Goal: Task Accomplishment & Management: Use online tool/utility

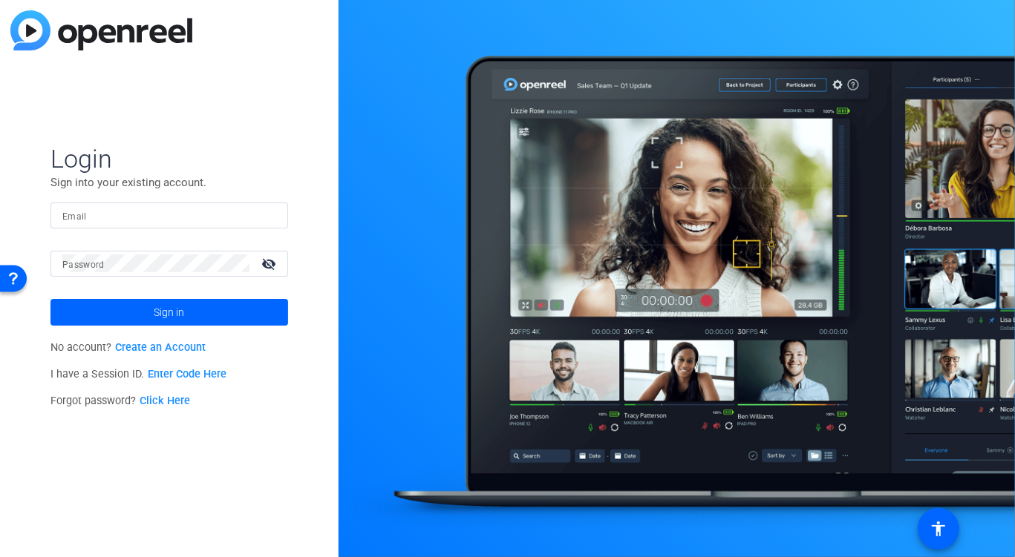
click at [126, 217] on input "Email" at bounding box center [169, 215] width 214 height 18
paste input "[EMAIL_ADDRESS][DOMAIN_NAME]"
type input "[EMAIL_ADDRESS][DOMAIN_NAME]"
click at [135, 79] on div "Login Sign into your existing account. Email [EMAIL_ADDRESS][DOMAIN_NAME] Passw…" at bounding box center [169, 278] width 338 height 557
click at [139, 309] on span at bounding box center [169, 313] width 238 height 36
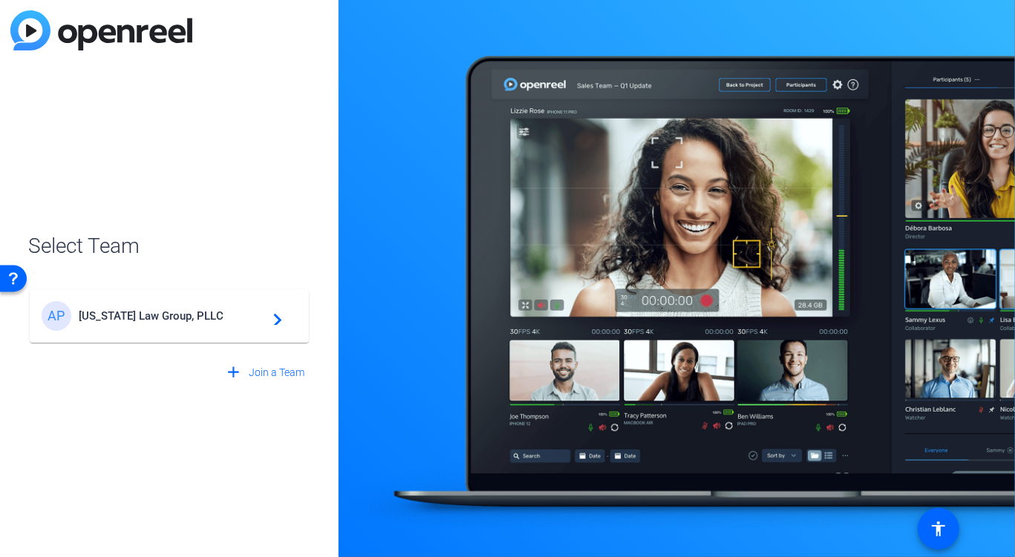
click at [139, 309] on div "AP [US_STATE] Law Group, PLLC navigate_next" at bounding box center [169, 316] width 255 height 30
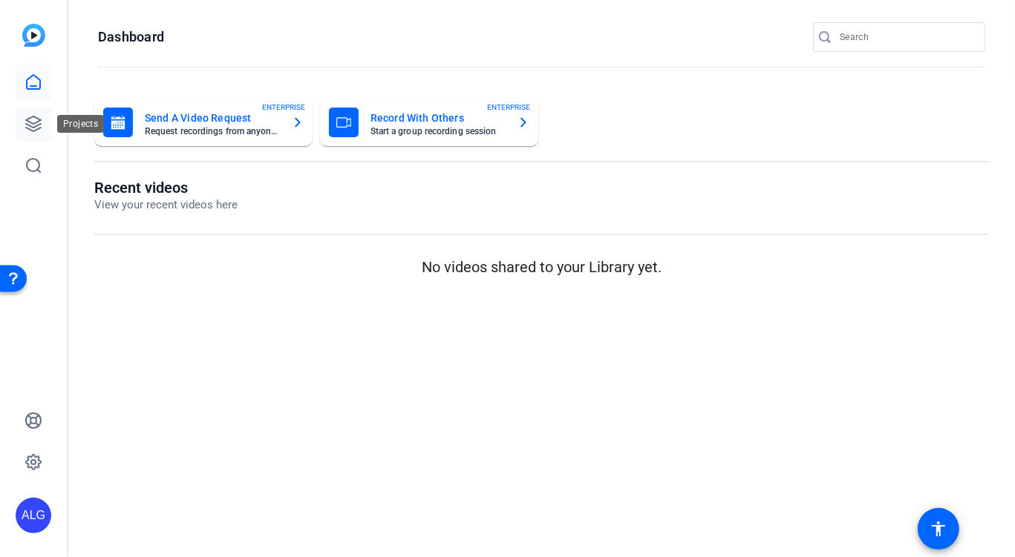
click at [36, 123] on icon at bounding box center [33, 124] width 18 height 18
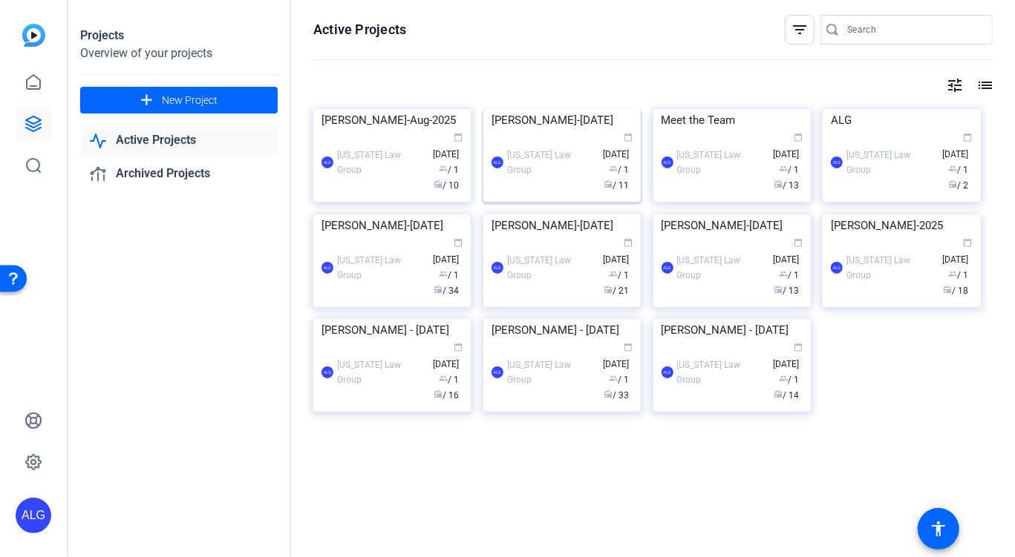
click at [573, 109] on img at bounding box center [561, 109] width 157 height 0
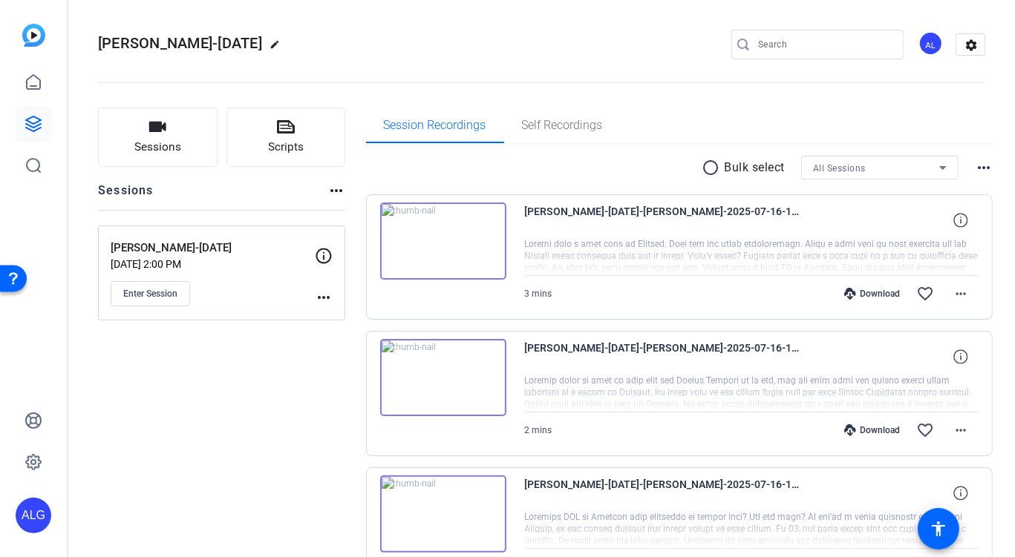
click at [567, 159] on div "radio_button_unchecked Bulk select All Sessions more_horiz" at bounding box center [679, 168] width 627 height 24
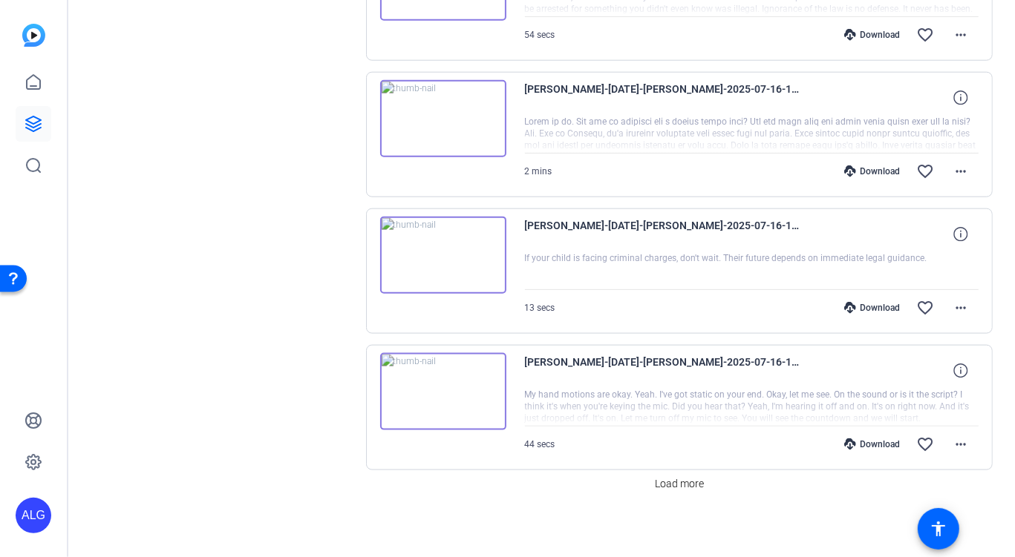
scroll to position [1082, 0]
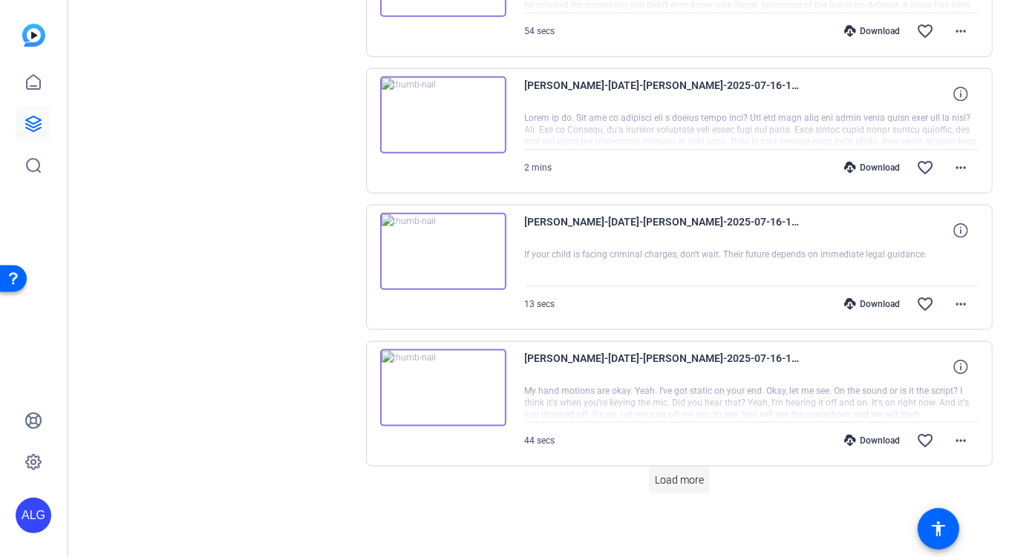
click at [670, 479] on span "Load more" at bounding box center [679, 481] width 49 height 16
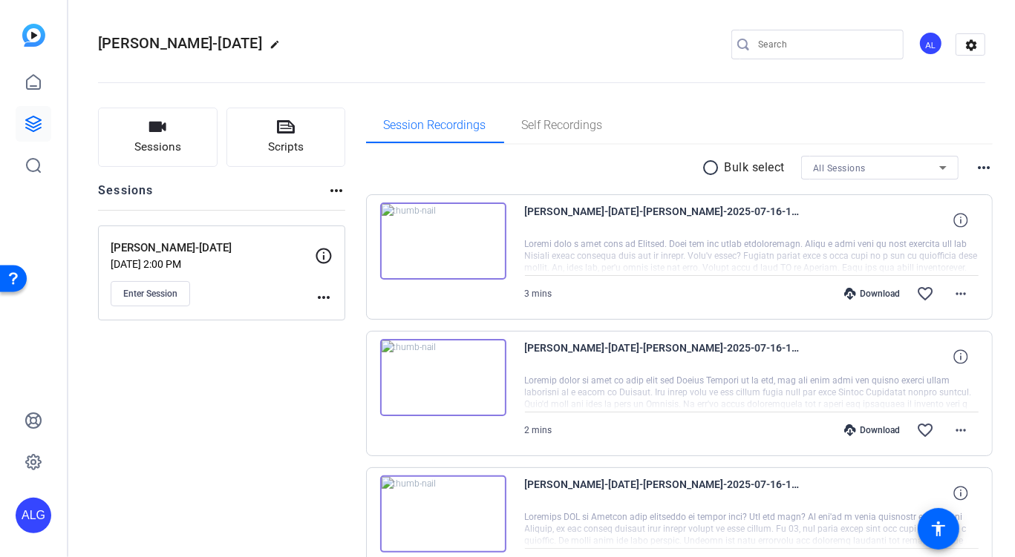
scroll to position [0, 0]
click at [433, 242] on img at bounding box center [443, 241] width 126 height 77
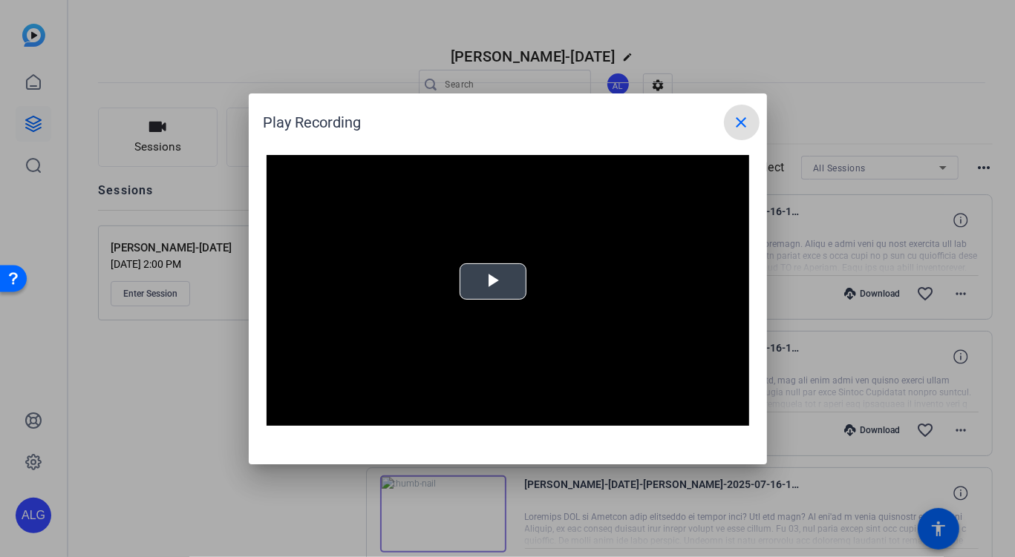
click at [493, 281] on span "Video Player" at bounding box center [493, 281] width 0 height 0
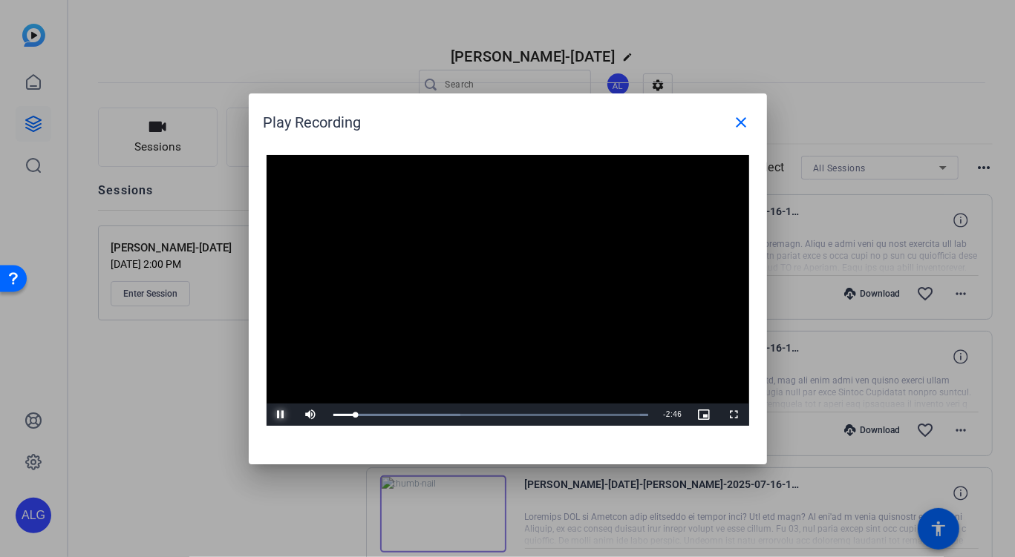
click at [284, 415] on span "Video Player" at bounding box center [281, 415] width 30 height 0
click at [745, 124] on mat-icon "close" at bounding box center [742, 123] width 18 height 18
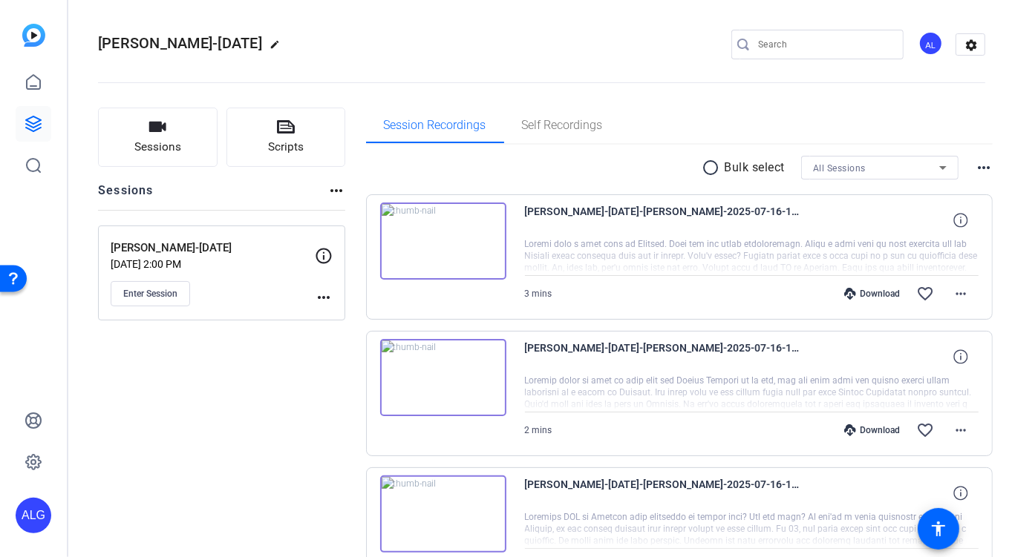
click at [716, 131] on div "Session Recordings Self Recordings" at bounding box center [679, 126] width 627 height 36
click at [541, 132] on span "Self Recordings" at bounding box center [562, 126] width 81 height 36
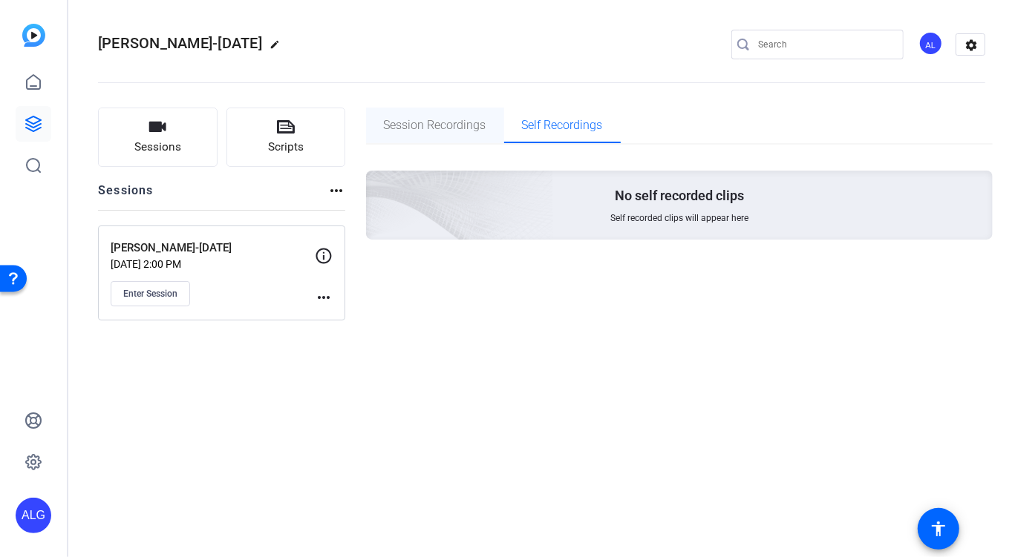
click at [450, 128] on span "Session Recordings" at bounding box center [435, 126] width 102 height 12
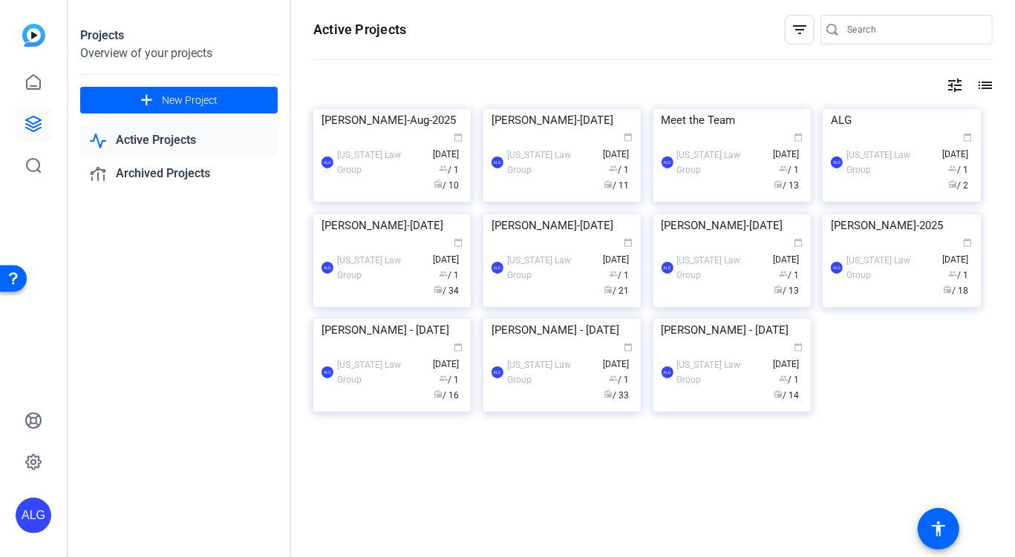
click at [428, 56] on openreel-divider-bar at bounding box center [652, 61] width 679 height 32
